Goal: Information Seeking & Learning: Learn about a topic

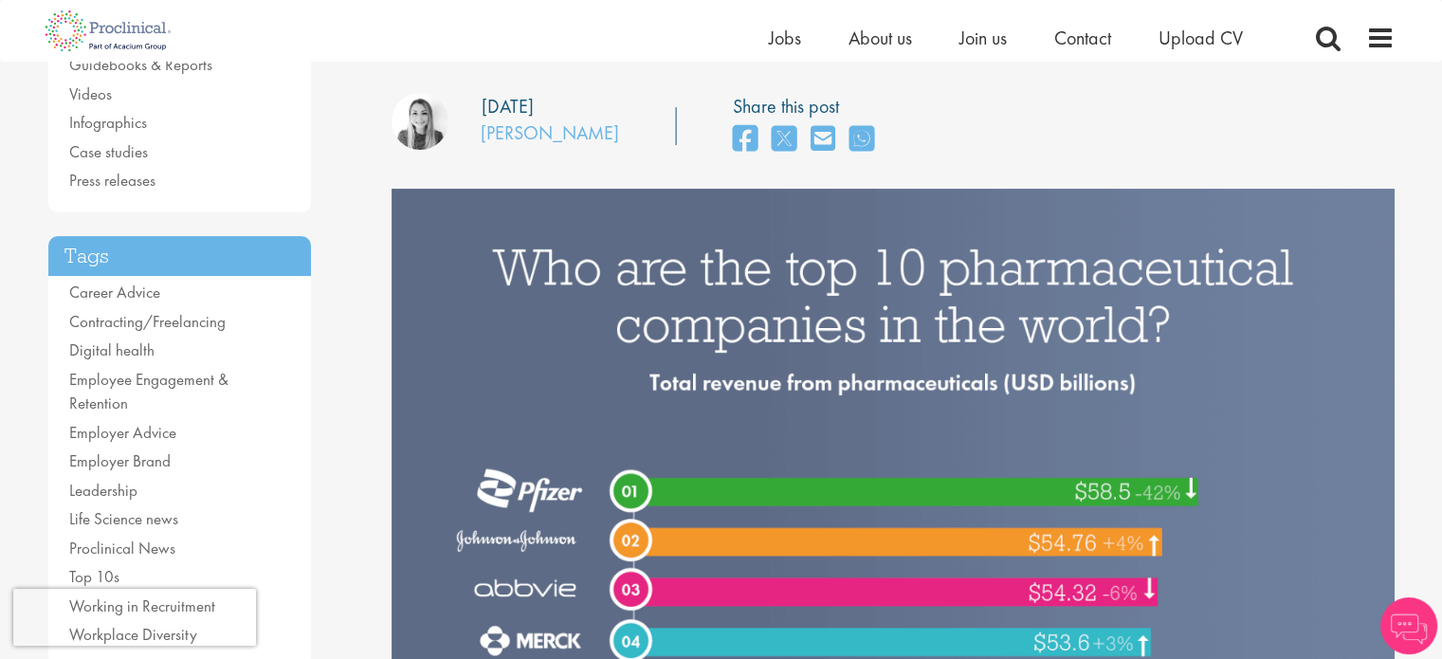
scroll to position [261, 0]
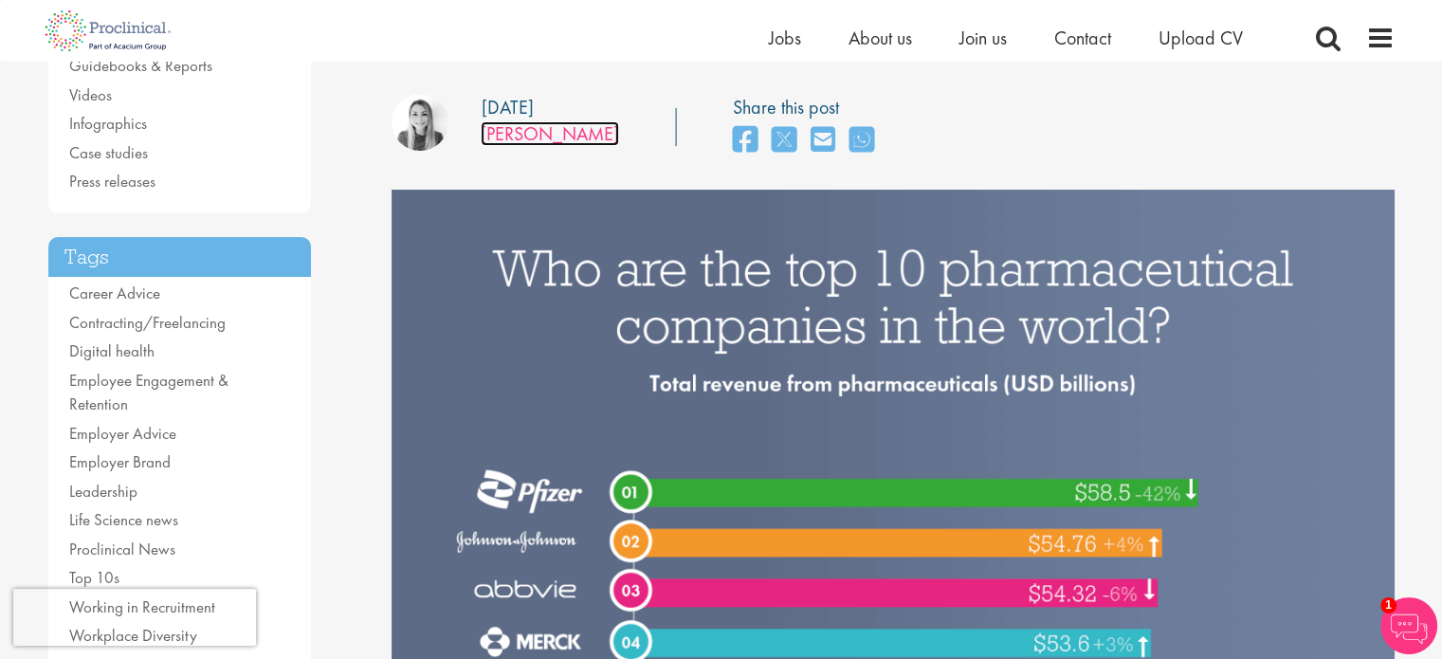
click at [556, 138] on link "[PERSON_NAME]" at bounding box center [550, 133] width 138 height 25
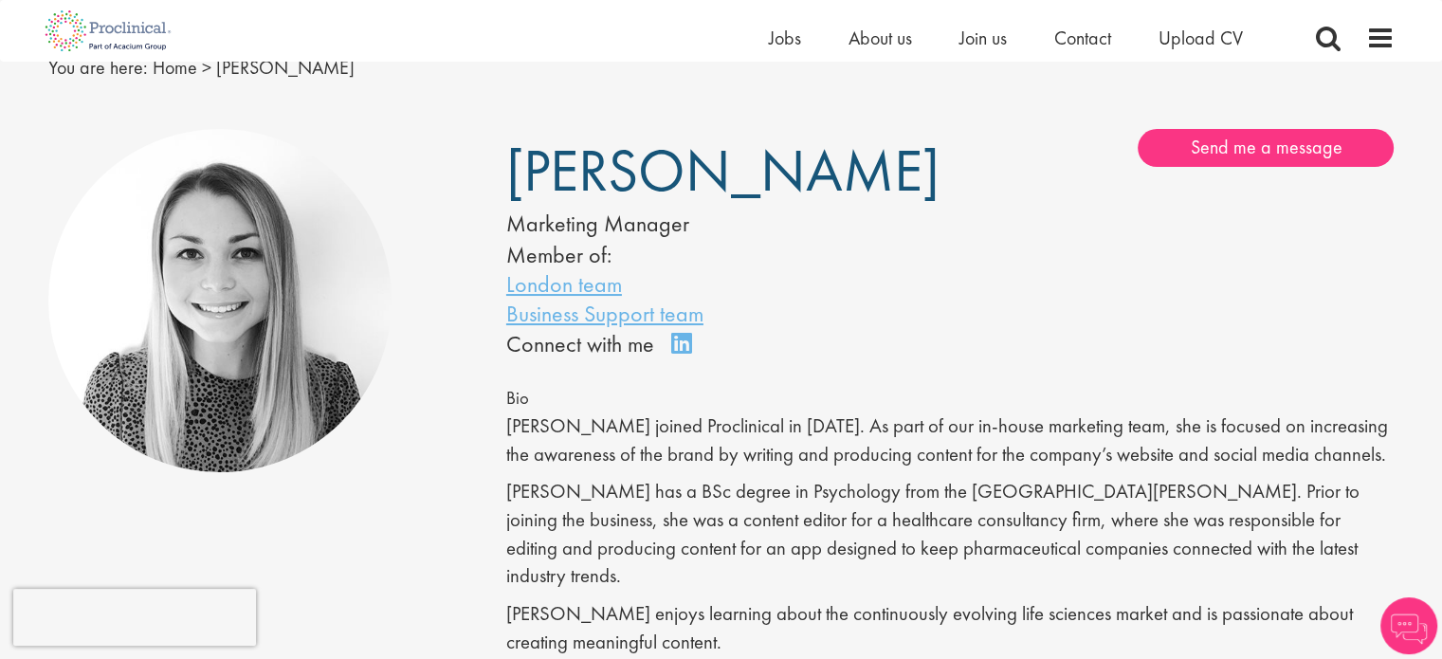
scroll to position [85, 0]
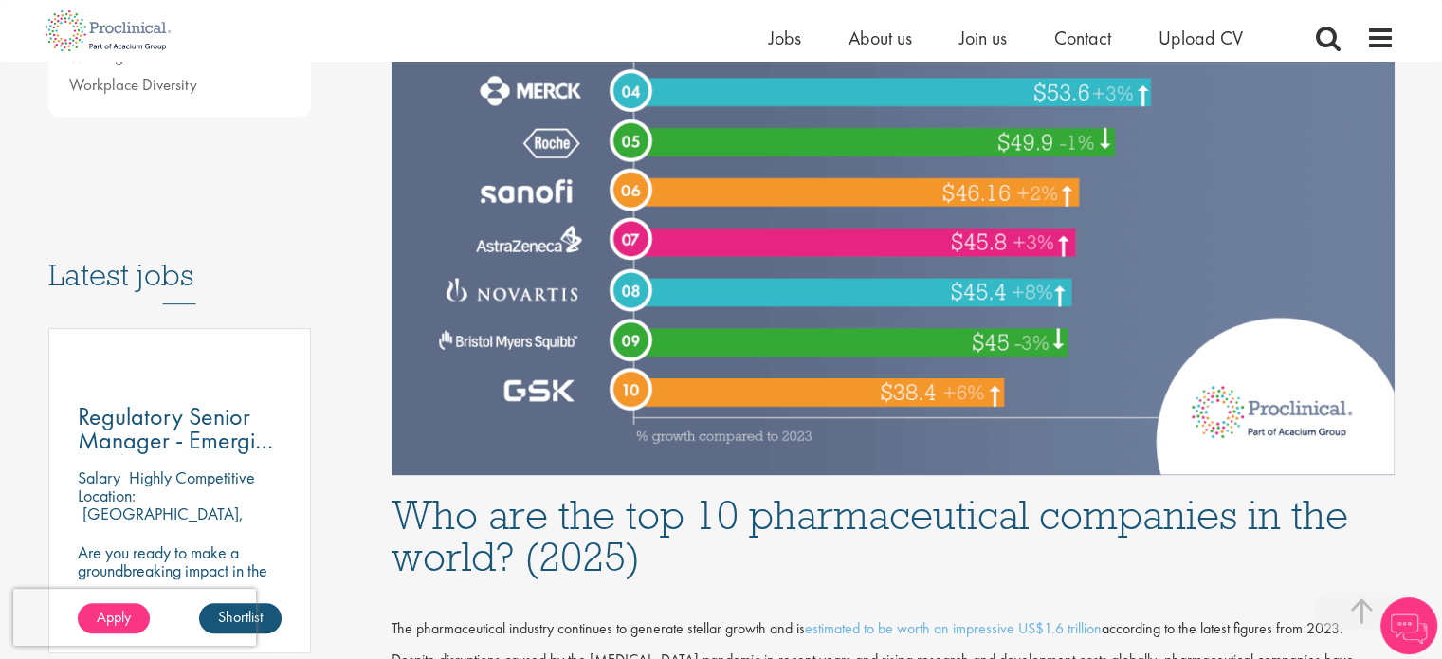
scroll to position [829, 0]
